Goal: Task Accomplishment & Management: Use online tool/utility

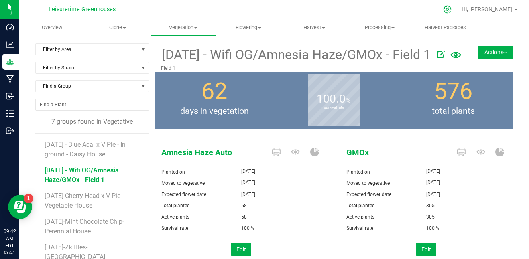
click at [452, 10] on icon at bounding box center [447, 9] width 8 height 8
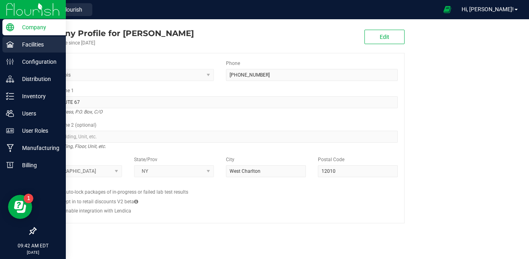
click at [41, 43] on p "Facilities" at bounding box center [38, 45] width 48 height 10
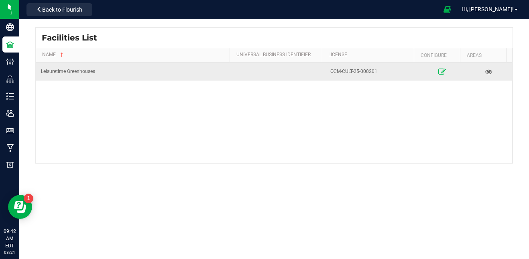
click at [433, 72] on link at bounding box center [442, 71] width 41 height 13
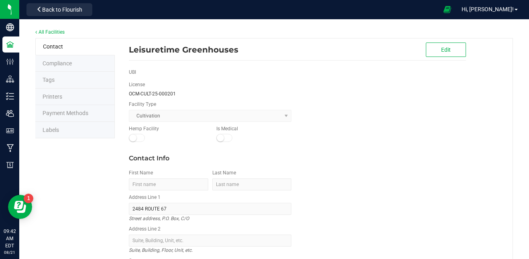
click at [75, 129] on li "Labels" at bounding box center [74, 130] width 79 height 17
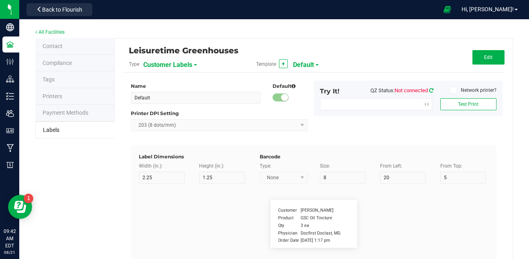
click at [429, 88] on icon at bounding box center [431, 90] width 4 height 5
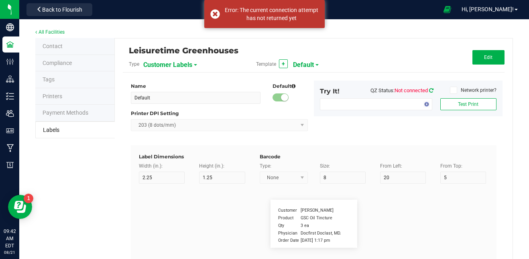
click at [429, 92] on icon at bounding box center [431, 90] width 4 height 5
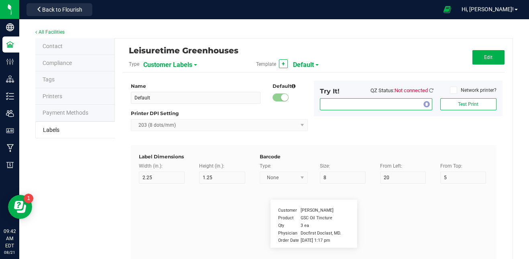
click at [413, 104] on span "NO DATA FOUND" at bounding box center [371, 104] width 102 height 11
click at [435, 121] on div "Name Default Default Printer DPI Setting 203 (8 dots/mm) Try It! QZ Status: Not…" at bounding box center [314, 113] width 378 height 65
click at [430, 93] on div "Try It! QZ Status: Not connected" at bounding box center [377, 93] width 126 height 12
click at [429, 91] on icon at bounding box center [431, 90] width 4 height 5
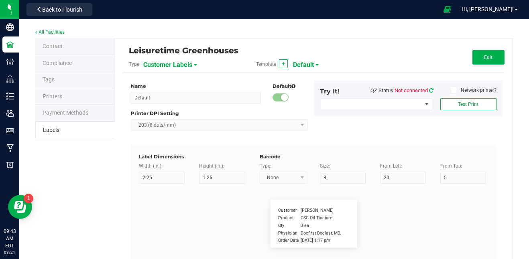
click at [429, 90] on icon at bounding box center [431, 90] width 4 height 5
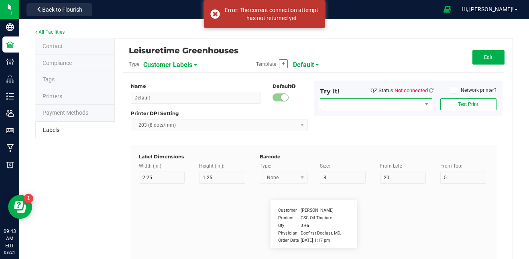
click at [405, 105] on span "NO DATA FOUND" at bounding box center [371, 104] width 102 height 11
click at [446, 125] on div "Name Default Default Printer DPI Setting 203 (8 dots/mm) Try It! QZ Status: Not…" at bounding box center [314, 113] width 378 height 65
click at [429, 90] on icon at bounding box center [431, 90] width 4 height 5
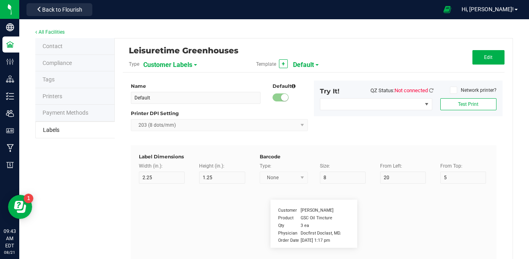
click at [451, 90] on icon at bounding box center [453, 90] width 5 height 0
click at [0, 0] on input "Network printer?" at bounding box center [0, 0] width 0 height 0
click at [451, 90] on icon at bounding box center [453, 90] width 5 height 0
click at [0, 0] on input "Network printer?" at bounding box center [0, 0] width 0 height 0
click at [429, 89] on icon at bounding box center [431, 90] width 4 height 5
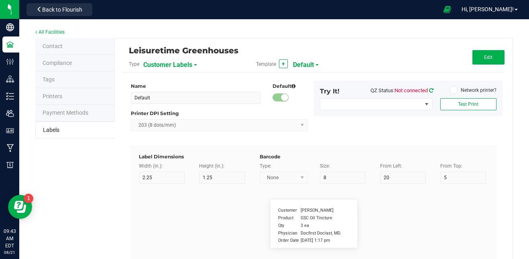
click at [429, 90] on icon at bounding box center [431, 90] width 4 height 5
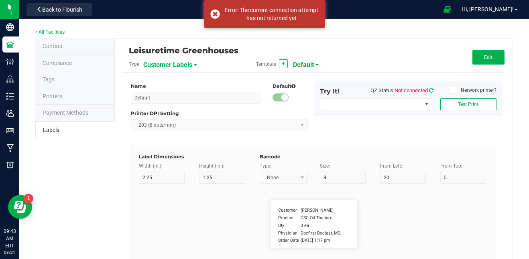
click at [429, 90] on icon at bounding box center [431, 90] width 4 height 5
click at [422, 100] on span "NO DATA FOUND" at bounding box center [427, 104] width 10 height 11
click at [428, 89] on icon at bounding box center [431, 90] width 7 height 7
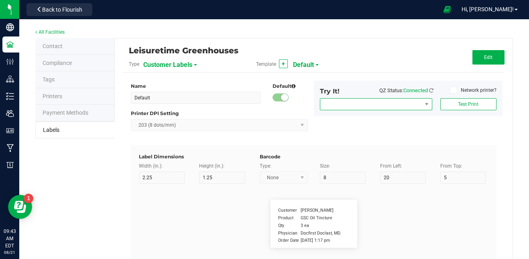
click at [366, 106] on span "NO DATA FOUND" at bounding box center [371, 104] width 102 height 11
click at [457, 140] on div "Name Default Default Printer DPI Setting 203 (8 dots/mm) Try It! QZ Status: Con…" at bounding box center [314, 113] width 378 height 65
click at [424, 105] on span "NO DATA FOUND" at bounding box center [427, 104] width 6 height 6
click at [442, 124] on div "Name Default Default Printer DPI Setting 203 (8 dots/mm) Try It! QZ Status: Con…" at bounding box center [314, 113] width 378 height 65
click at [428, 88] on icon at bounding box center [431, 90] width 7 height 7
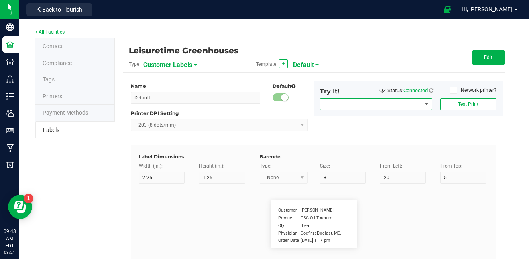
click at [424, 106] on span "NO DATA FOUND" at bounding box center [427, 104] width 6 height 6
click at [450, 137] on div "Name Default Default Printer DPI Setting 203 (8 dots/mm) Try It! QZ Status: Con…" at bounding box center [314, 113] width 378 height 65
click at [385, 102] on span "Brother MFC-J497DW" at bounding box center [371, 104] width 102 height 11
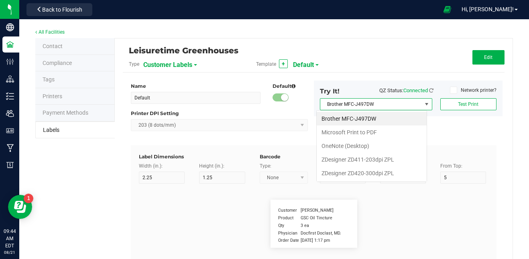
scroll to position [12, 111]
click at [375, 172] on ZPL "ZDesigner ZD420-300dpi ZPL" at bounding box center [372, 174] width 110 height 14
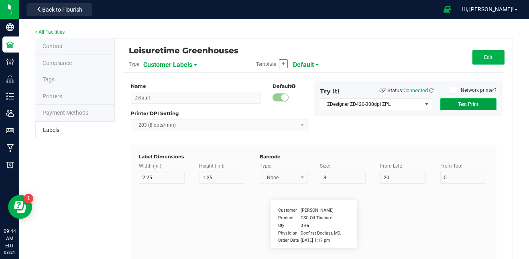
click at [465, 100] on button "Test Print" at bounding box center [468, 104] width 56 height 12
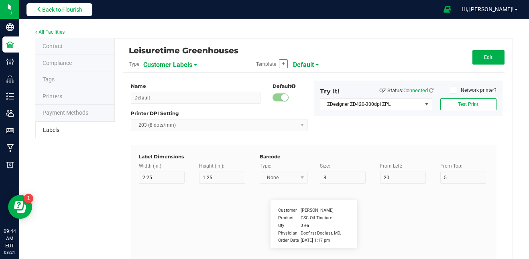
click at [74, 8] on span "Back to Flourish" at bounding box center [62, 9] width 40 height 6
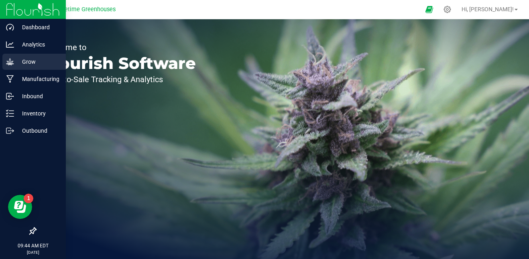
click at [32, 65] on p "Grow" at bounding box center [38, 62] width 48 height 10
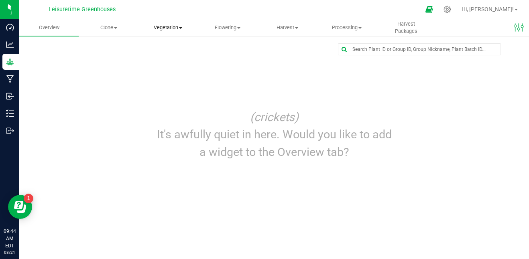
click at [167, 28] on span "Vegetation" at bounding box center [168, 27] width 59 height 7
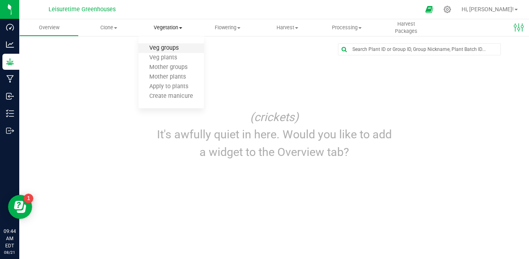
click at [175, 47] on span "Veg groups" at bounding box center [164, 48] width 51 height 7
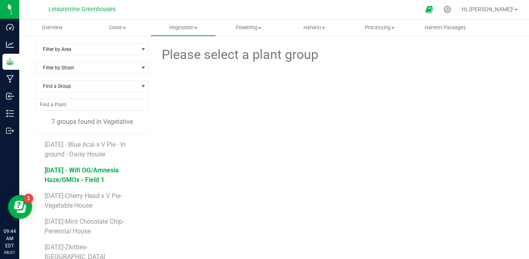
click at [97, 171] on span "[DATE] - Wifi OG/Amnesia Haze/GMOx - Field 1" at bounding box center [82, 175] width 74 height 17
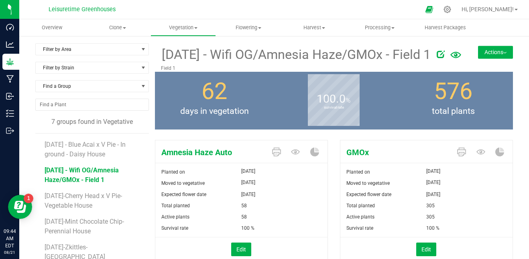
click at [437, 53] on icon at bounding box center [441, 54] width 8 height 8
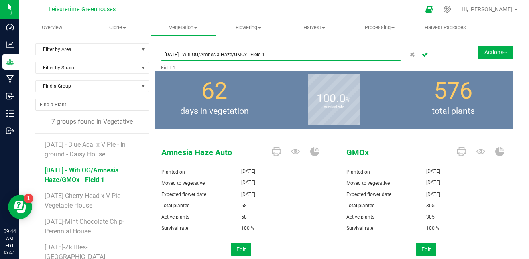
click at [300, 55] on input "[DATE] - Wifi OG/Amnesia Haze/GMOx - Field 1" at bounding box center [281, 55] width 241 height 12
click at [279, 55] on input "[DATE] - Wifi OG/Amnesia Haze/GMOx - Field 1" at bounding box center [281, 55] width 241 height 12
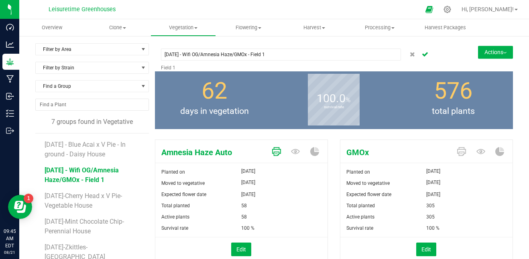
click at [274, 151] on icon at bounding box center [276, 151] width 9 height 9
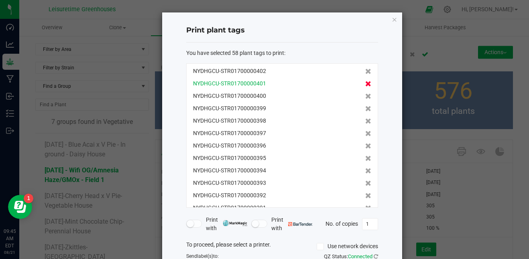
click at [365, 83] on icon at bounding box center [368, 84] width 6 height 6
click at [365, 94] on icon at bounding box center [368, 97] width 6 height 6
click at [365, 83] on icon at bounding box center [368, 84] width 6 height 6
click at [365, 94] on icon at bounding box center [368, 97] width 6 height 6
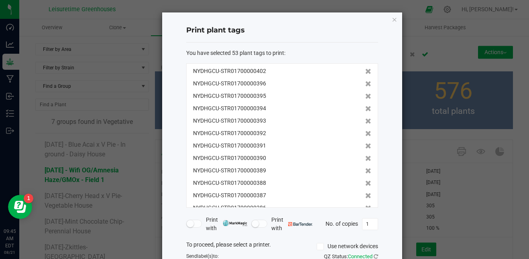
click at [365, 83] on icon at bounding box center [368, 84] width 6 height 6
click at [365, 94] on icon at bounding box center [368, 97] width 6 height 6
click at [365, 83] on icon at bounding box center [368, 84] width 6 height 6
click at [365, 94] on icon at bounding box center [368, 97] width 6 height 6
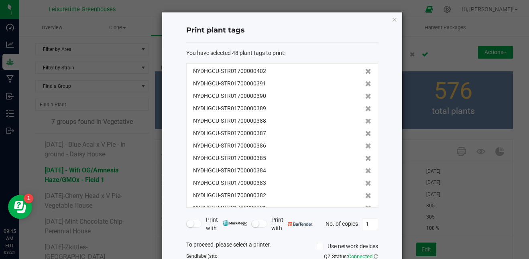
click at [365, 83] on icon at bounding box center [368, 84] width 6 height 6
click at [365, 94] on icon at bounding box center [368, 97] width 6 height 6
click at [365, 83] on icon at bounding box center [368, 84] width 6 height 6
click at [365, 94] on icon at bounding box center [368, 97] width 6 height 6
click at [365, 83] on icon at bounding box center [368, 84] width 6 height 6
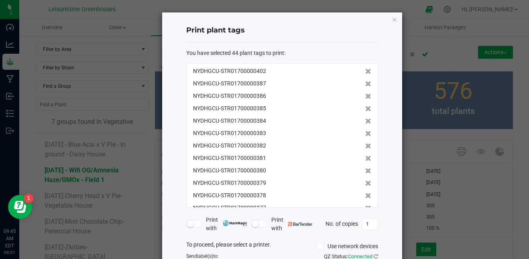
click at [365, 94] on icon at bounding box center [368, 97] width 6 height 6
click at [365, 83] on icon at bounding box center [368, 84] width 6 height 6
click at [365, 94] on icon at bounding box center [368, 97] width 6 height 6
click at [365, 83] on icon at bounding box center [368, 84] width 6 height 6
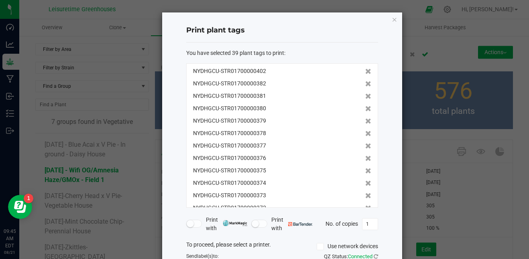
click at [365, 94] on icon at bounding box center [368, 97] width 6 height 6
click at [365, 83] on icon at bounding box center [368, 84] width 6 height 6
click at [365, 94] on icon at bounding box center [368, 97] width 6 height 6
click at [365, 83] on icon at bounding box center [368, 84] width 6 height 6
click at [365, 94] on icon at bounding box center [368, 97] width 6 height 6
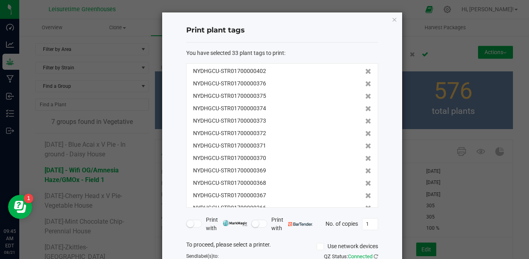
click at [365, 83] on icon at bounding box center [368, 84] width 6 height 6
click at [365, 94] on icon at bounding box center [368, 97] width 6 height 6
click at [365, 83] on icon at bounding box center [368, 84] width 6 height 6
click at [365, 94] on icon at bounding box center [368, 97] width 6 height 6
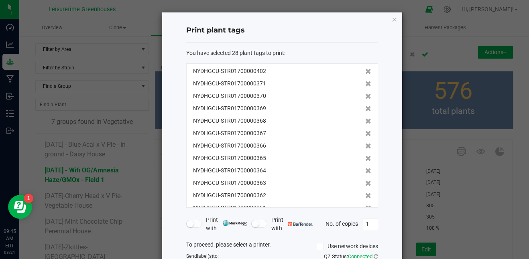
click at [365, 83] on icon at bounding box center [368, 84] width 6 height 6
click at [365, 94] on icon at bounding box center [368, 97] width 6 height 6
click at [365, 83] on icon at bounding box center [368, 84] width 6 height 6
click at [365, 94] on icon at bounding box center [368, 97] width 6 height 6
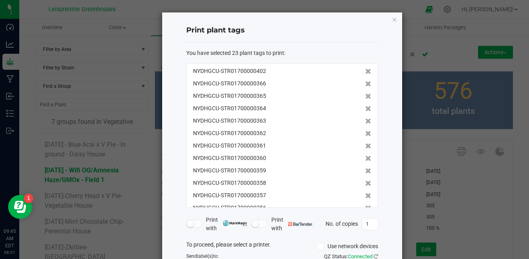
click at [365, 83] on icon at bounding box center [368, 84] width 6 height 6
click at [365, 94] on icon at bounding box center [368, 97] width 6 height 6
click at [365, 83] on icon at bounding box center [368, 84] width 6 height 6
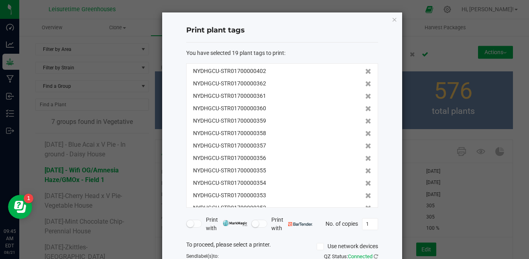
click at [365, 94] on icon at bounding box center [368, 97] width 6 height 6
click at [365, 83] on icon at bounding box center [368, 84] width 6 height 6
click at [365, 94] on icon at bounding box center [368, 97] width 6 height 6
click at [365, 83] on icon at bounding box center [368, 84] width 6 height 6
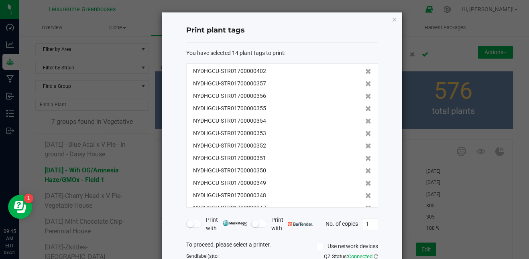
click at [365, 94] on icon at bounding box center [368, 97] width 6 height 6
click at [365, 83] on icon at bounding box center [368, 84] width 6 height 6
click at [365, 94] on icon at bounding box center [368, 97] width 6 height 6
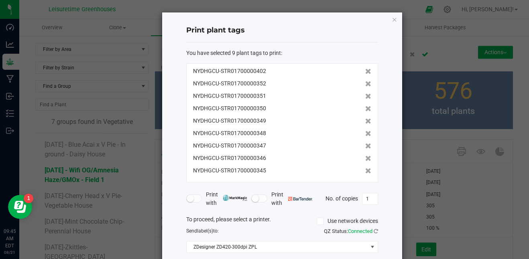
click at [365, 83] on icon at bounding box center [368, 84] width 6 height 6
click at [365, 94] on icon at bounding box center [368, 97] width 6 height 6
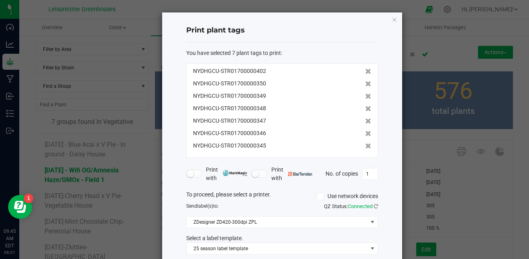
click at [365, 83] on icon at bounding box center [368, 84] width 6 height 6
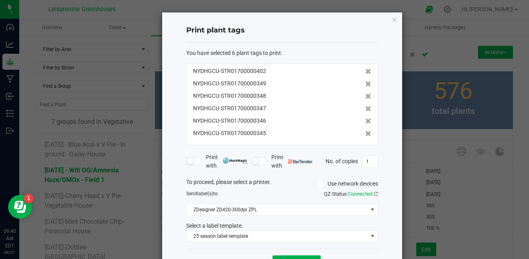
click at [365, 83] on icon at bounding box center [368, 84] width 6 height 6
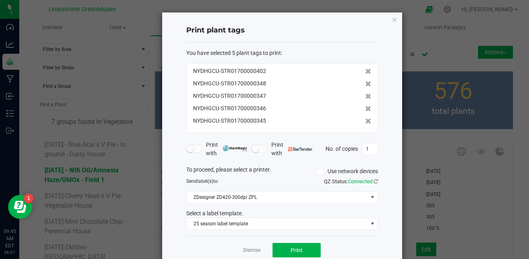
click at [365, 83] on icon at bounding box center [368, 84] width 6 height 6
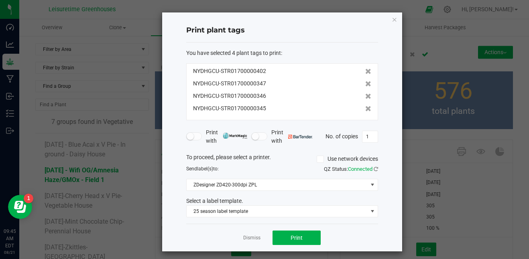
click at [365, 83] on icon at bounding box center [368, 84] width 6 height 6
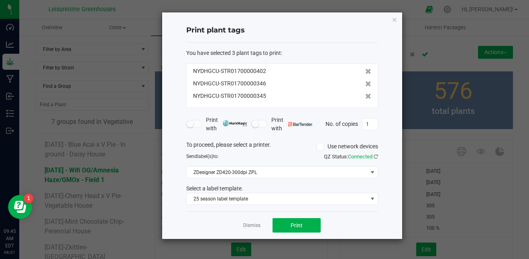
click at [357, 83] on div "NYDHGCU-STR01700000346" at bounding box center [282, 83] width 178 height 8
click at [365, 84] on icon at bounding box center [368, 84] width 6 height 6
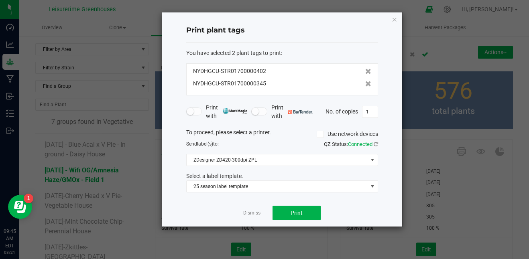
click at [365, 84] on icon at bounding box center [368, 84] width 6 height 6
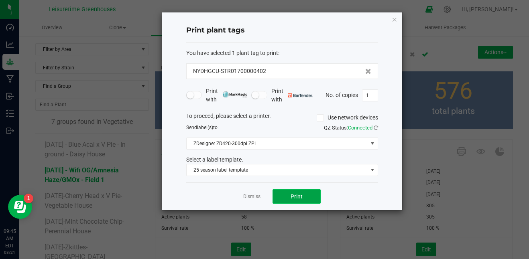
click at [294, 192] on button "Print" at bounding box center [297, 197] width 48 height 14
click at [307, 106] on form "You have selected 1 plant tag to print : NYDHGCU-STR01700000402 Print with Prin…" at bounding box center [282, 113] width 192 height 128
click at [251, 195] on link "Dismiss" at bounding box center [251, 197] width 17 height 7
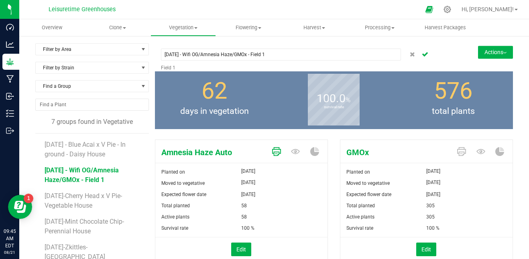
click at [272, 155] on icon at bounding box center [276, 151] width 9 height 9
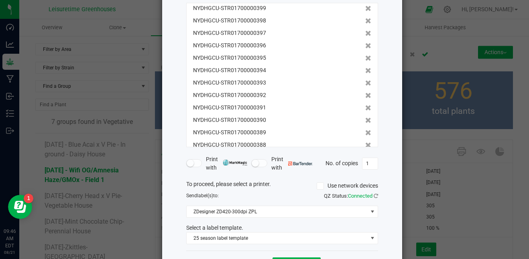
scroll to position [92, 0]
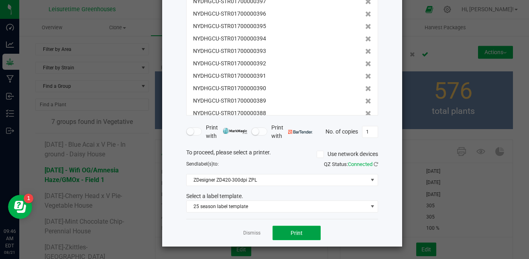
click at [296, 230] on span "Print" at bounding box center [297, 233] width 12 height 6
click at [253, 233] on link "Dismiss" at bounding box center [251, 233] width 17 height 7
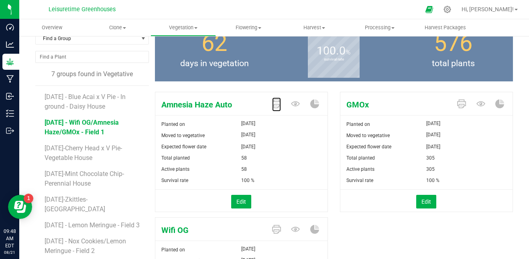
scroll to position [49, 0]
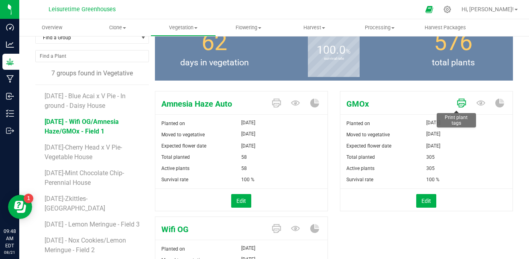
click at [457, 98] on link at bounding box center [461, 104] width 9 height 14
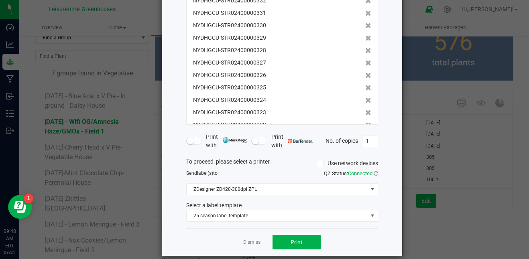
scroll to position [88, 0]
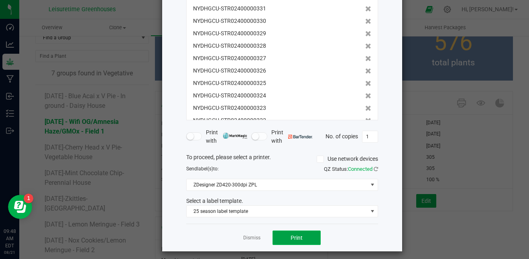
click at [293, 232] on button "Print" at bounding box center [297, 238] width 48 height 14
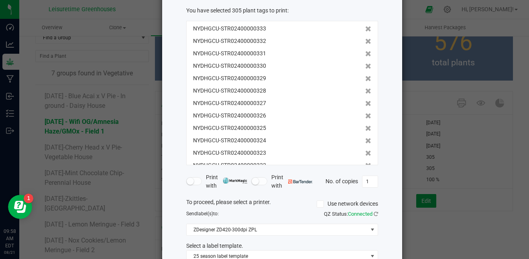
scroll to position [92, 0]
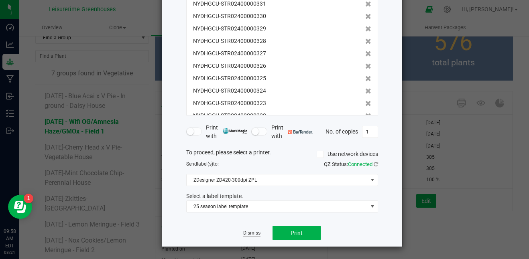
click at [246, 233] on link "Dismiss" at bounding box center [251, 233] width 17 height 7
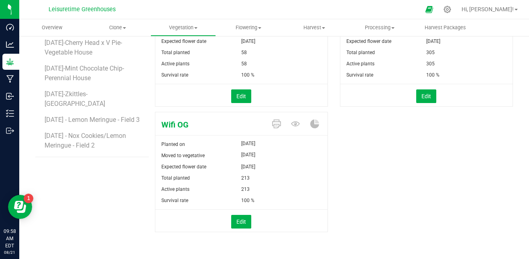
scroll to position [154, 0]
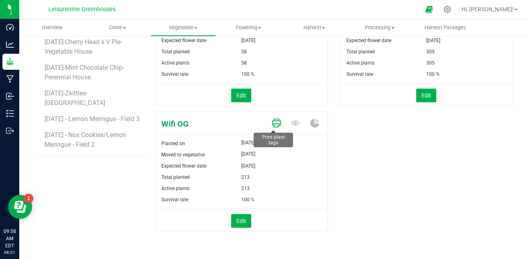
click at [275, 124] on icon at bounding box center [276, 123] width 9 height 9
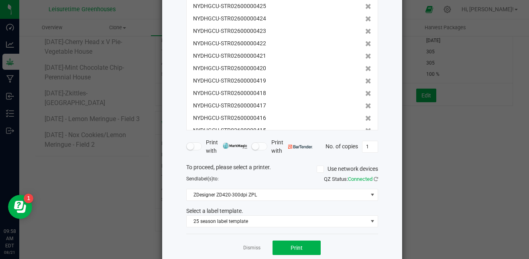
scroll to position [79, 0]
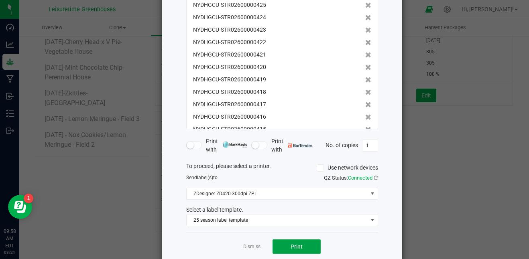
click at [291, 247] on span "Print" at bounding box center [297, 247] width 12 height 6
